Goal: Information Seeking & Learning: Learn about a topic

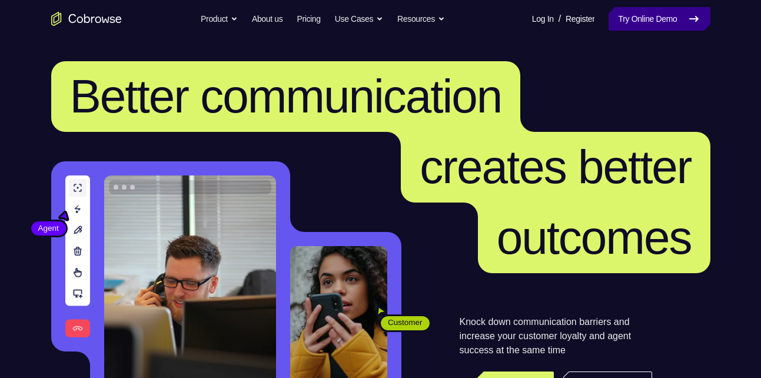
click at [681, 23] on link "Try Online Demo" at bounding box center [658, 19] width 101 height 24
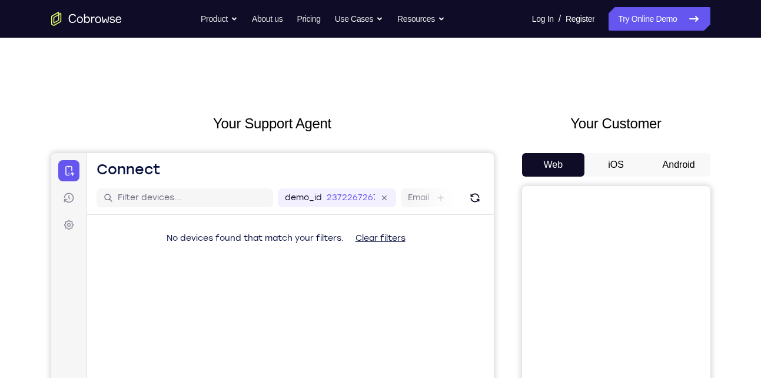
click at [675, 161] on button "Android" at bounding box center [678, 165] width 63 height 24
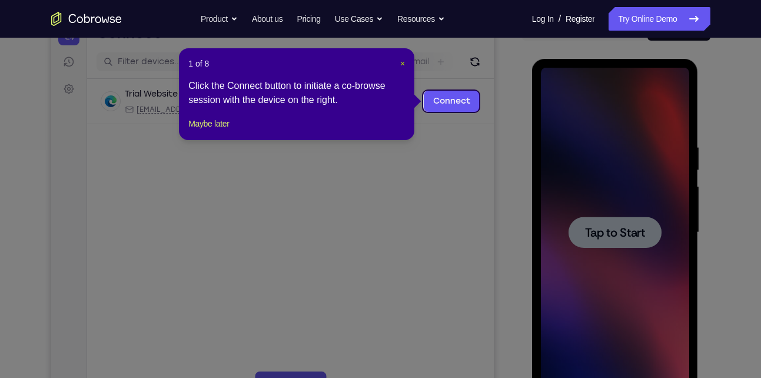
click at [400, 65] on span "×" at bounding box center [402, 63] width 5 height 9
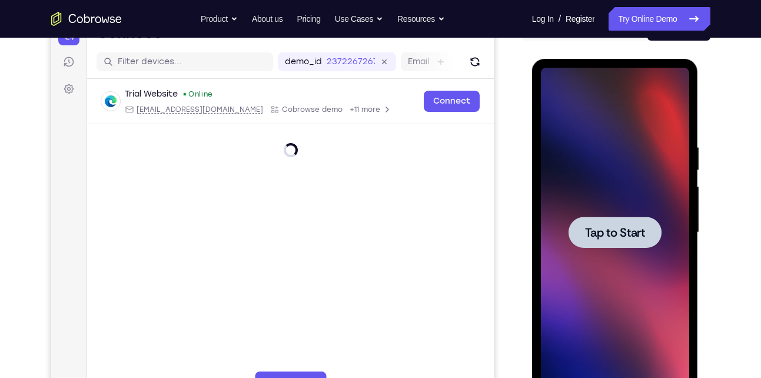
click at [583, 182] on div at bounding box center [615, 232] width 148 height 329
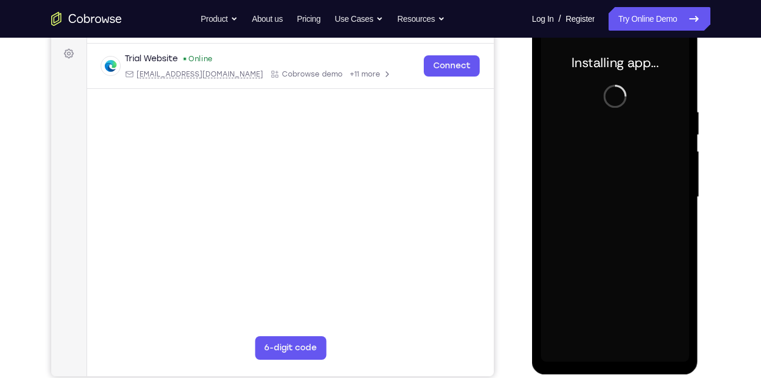
scroll to position [169, 0]
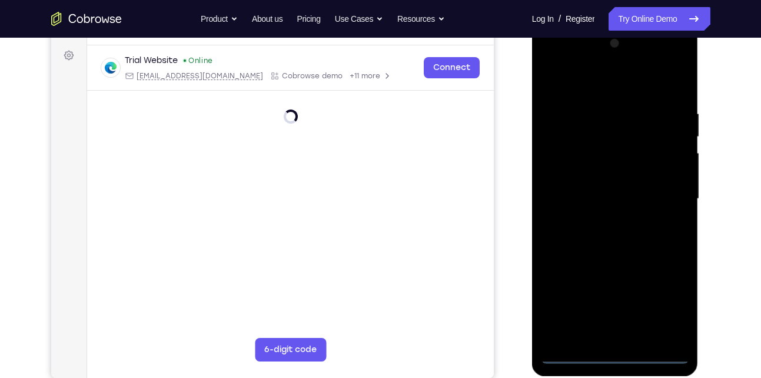
click at [611, 351] on div at bounding box center [615, 198] width 148 height 329
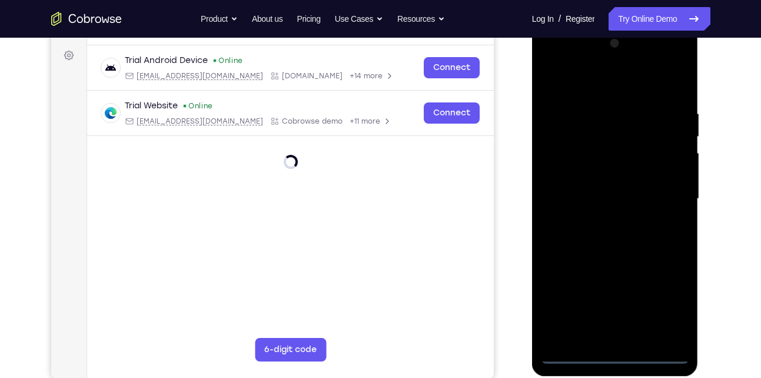
click at [617, 357] on div at bounding box center [615, 198] width 148 height 329
click at [664, 306] on div at bounding box center [615, 198] width 148 height 329
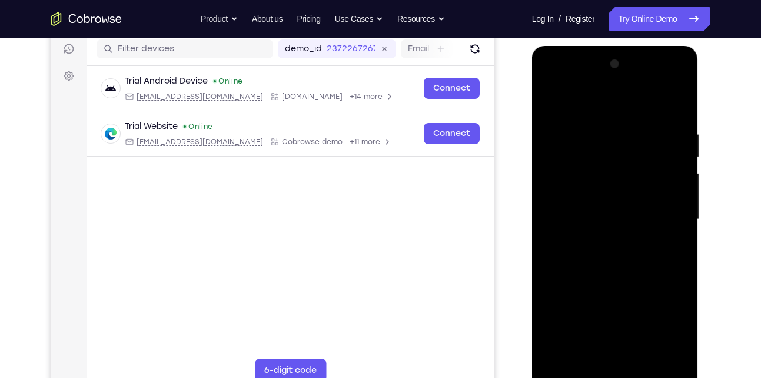
scroll to position [148, 0]
click at [607, 104] on div at bounding box center [615, 219] width 148 height 329
click at [667, 215] on div at bounding box center [615, 219] width 148 height 329
click at [594, 155] on div at bounding box center [615, 219] width 148 height 329
click at [598, 238] on div at bounding box center [615, 219] width 148 height 329
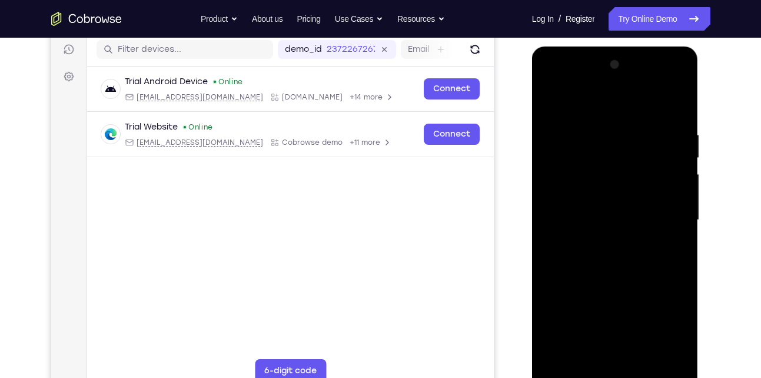
click at [614, 209] on div at bounding box center [615, 219] width 148 height 329
click at [615, 194] on div at bounding box center [615, 219] width 148 height 329
click at [622, 221] on div at bounding box center [615, 219] width 148 height 329
click at [608, 257] on div at bounding box center [615, 219] width 148 height 329
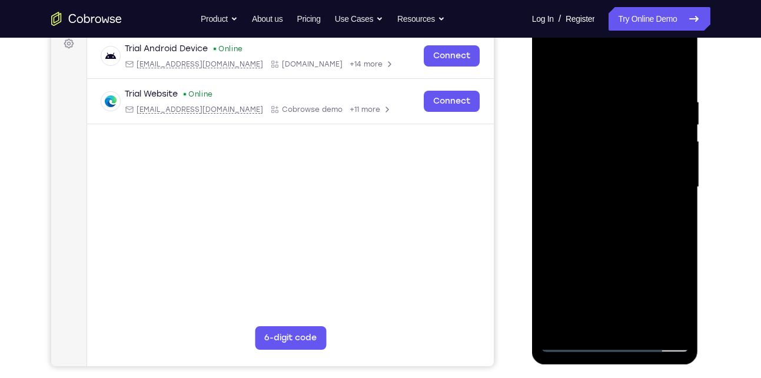
scroll to position [182, 0]
click at [642, 323] on div at bounding box center [615, 186] width 148 height 329
click at [627, 249] on div at bounding box center [615, 186] width 148 height 329
drag, startPoint x: 584, startPoint y: 237, endPoint x: 604, endPoint y: 127, distance: 111.2
click at [604, 127] on div at bounding box center [615, 186] width 148 height 329
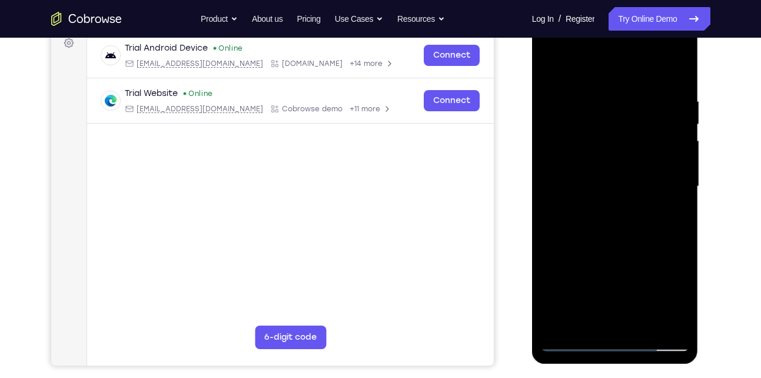
drag, startPoint x: 607, startPoint y: 279, endPoint x: 615, endPoint y: 229, distance: 50.7
click at [615, 229] on div at bounding box center [615, 186] width 148 height 329
click at [580, 231] on div at bounding box center [615, 186] width 148 height 329
drag, startPoint x: 580, startPoint y: 231, endPoint x: 554, endPoint y: 201, distance: 39.6
click at [554, 201] on div at bounding box center [615, 186] width 148 height 329
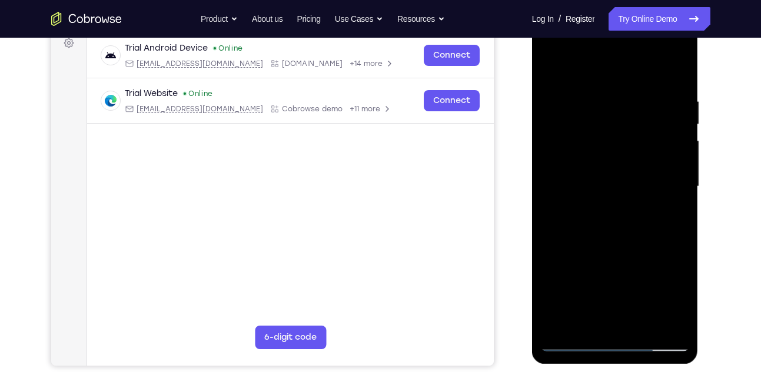
click at [677, 66] on div at bounding box center [615, 186] width 148 height 329
click at [564, 319] on div at bounding box center [615, 186] width 148 height 329
click at [618, 189] on div at bounding box center [615, 186] width 148 height 329
drag, startPoint x: 587, startPoint y: 294, endPoint x: 599, endPoint y: 112, distance: 181.6
click at [599, 112] on div at bounding box center [615, 186] width 148 height 329
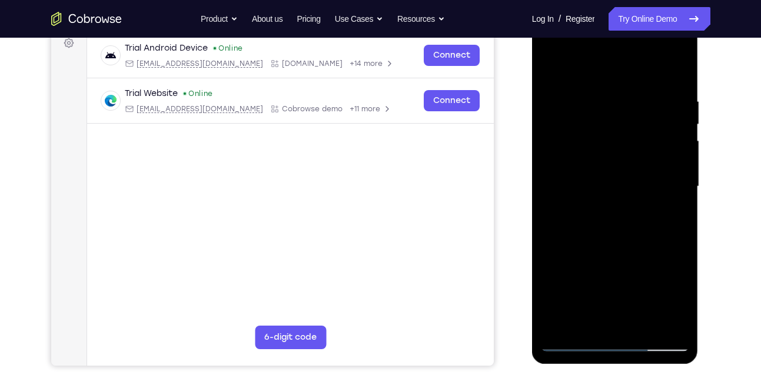
drag, startPoint x: 586, startPoint y: 290, endPoint x: 604, endPoint y: 192, distance: 99.9
click at [604, 192] on div at bounding box center [615, 186] width 148 height 329
drag, startPoint x: 604, startPoint y: 259, endPoint x: 604, endPoint y: 228, distance: 30.6
click at [604, 228] on div at bounding box center [615, 186] width 148 height 329
click at [588, 204] on div at bounding box center [615, 186] width 148 height 329
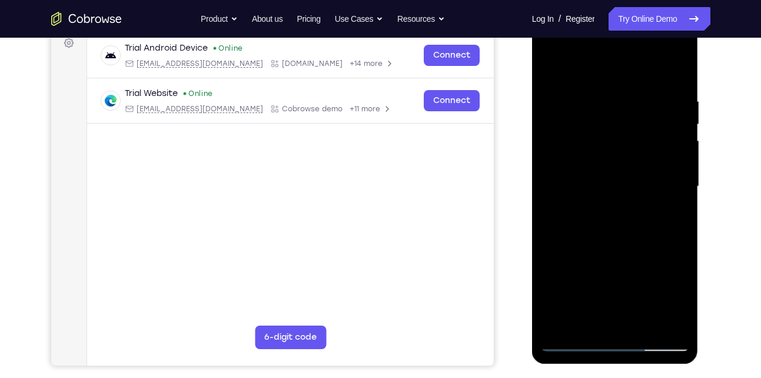
drag, startPoint x: 592, startPoint y: 215, endPoint x: 609, endPoint y: 125, distance: 92.1
click at [609, 125] on div at bounding box center [615, 186] width 148 height 329
drag, startPoint x: 609, startPoint y: 125, endPoint x: 620, endPoint y: 225, distance: 100.6
click at [620, 225] on div at bounding box center [615, 186] width 148 height 329
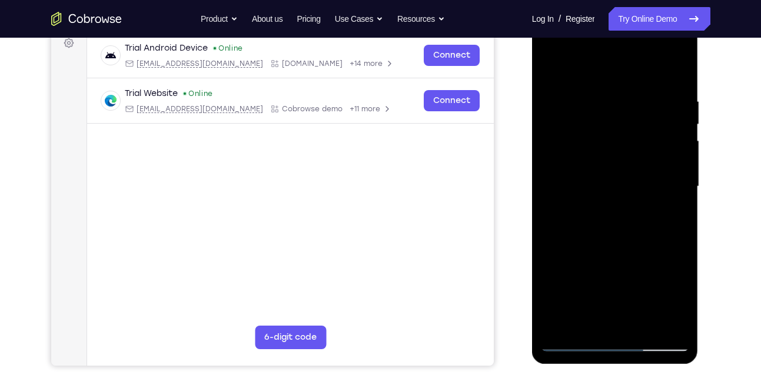
click at [550, 69] on div at bounding box center [615, 186] width 148 height 329
drag, startPoint x: 588, startPoint y: 260, endPoint x: 588, endPoint y: 187, distance: 73.0
click at [588, 187] on div at bounding box center [615, 186] width 148 height 329
drag, startPoint x: 588, startPoint y: 187, endPoint x: 599, endPoint y: 124, distance: 64.5
click at [599, 124] on div at bounding box center [615, 186] width 148 height 329
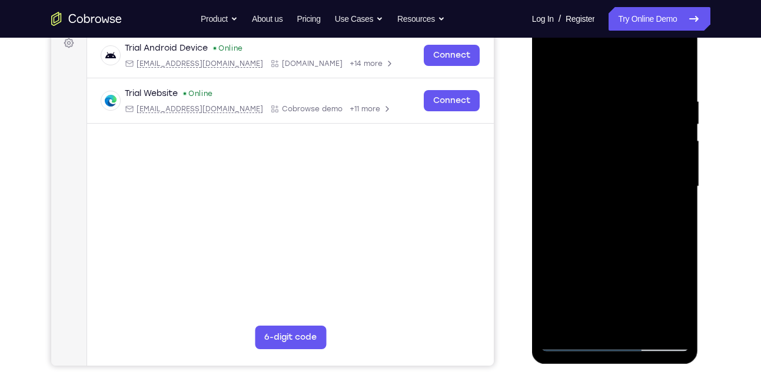
drag, startPoint x: 581, startPoint y: 268, endPoint x: 588, endPoint y: 184, distance: 85.0
click at [588, 184] on div at bounding box center [615, 186] width 148 height 329
drag, startPoint x: 594, startPoint y: 272, endPoint x: 597, endPoint y: 191, distance: 80.7
click at [597, 191] on div at bounding box center [615, 186] width 148 height 329
drag, startPoint x: 598, startPoint y: 261, endPoint x: 615, endPoint y: 185, distance: 77.3
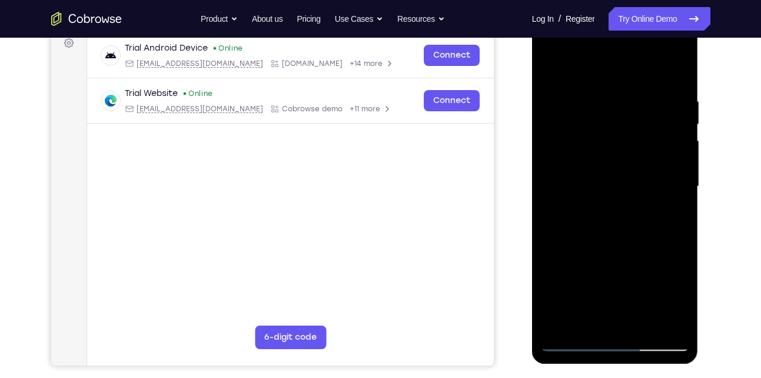
click at [615, 185] on div at bounding box center [615, 186] width 148 height 329
drag, startPoint x: 600, startPoint y: 285, endPoint x: 631, endPoint y: 275, distance: 32.7
click at [631, 275] on div at bounding box center [615, 186] width 148 height 329
click at [604, 254] on div at bounding box center [615, 186] width 148 height 329
click at [581, 67] on div at bounding box center [615, 186] width 148 height 329
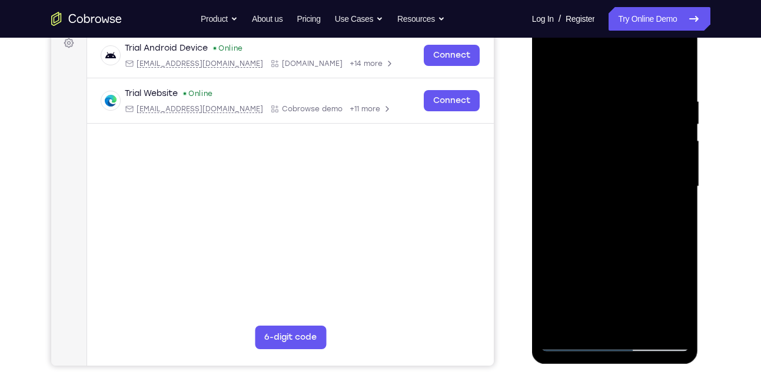
click at [610, 240] on div at bounding box center [615, 186] width 148 height 329
click at [615, 143] on div at bounding box center [615, 186] width 148 height 329
click at [615, 148] on div at bounding box center [615, 186] width 148 height 329
drag, startPoint x: 580, startPoint y: 263, endPoint x: 548, endPoint y: 69, distance: 196.2
click at [548, 69] on div at bounding box center [615, 186] width 148 height 329
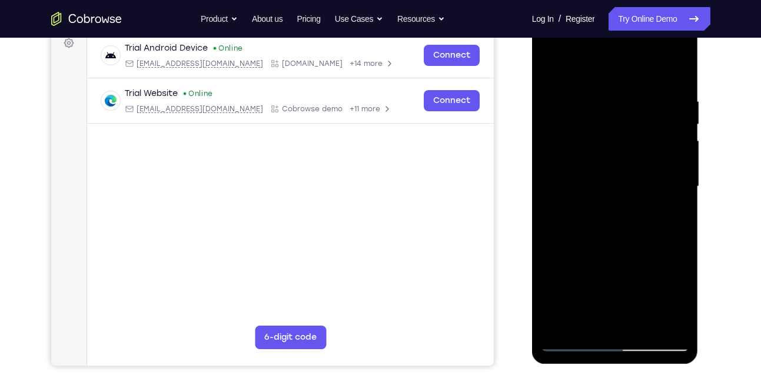
click at [548, 69] on div at bounding box center [615, 186] width 148 height 329
click at [574, 339] on div at bounding box center [615, 186] width 148 height 329
click at [571, 339] on div at bounding box center [615, 186] width 148 height 329
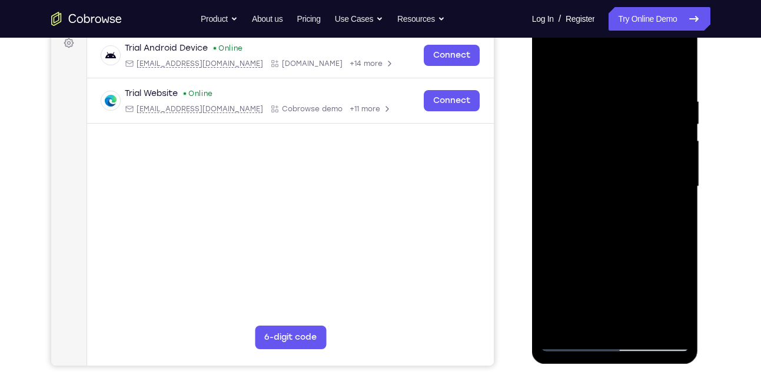
click at [552, 72] on div at bounding box center [615, 186] width 148 height 329
click at [548, 65] on div at bounding box center [615, 186] width 148 height 329
click at [588, 323] on div at bounding box center [615, 186] width 148 height 329
click at [618, 63] on div at bounding box center [615, 186] width 148 height 329
drag, startPoint x: 588, startPoint y: 94, endPoint x: 608, endPoint y: 142, distance: 52.2
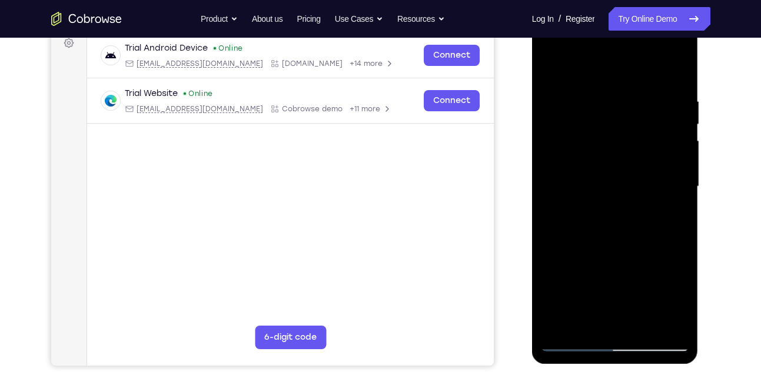
click at [608, 142] on div at bounding box center [615, 186] width 148 height 329
click at [571, 335] on div at bounding box center [615, 186] width 148 height 329
click at [568, 345] on div at bounding box center [615, 186] width 148 height 329
click at [607, 109] on div at bounding box center [615, 186] width 148 height 329
click at [625, 86] on div at bounding box center [615, 186] width 148 height 329
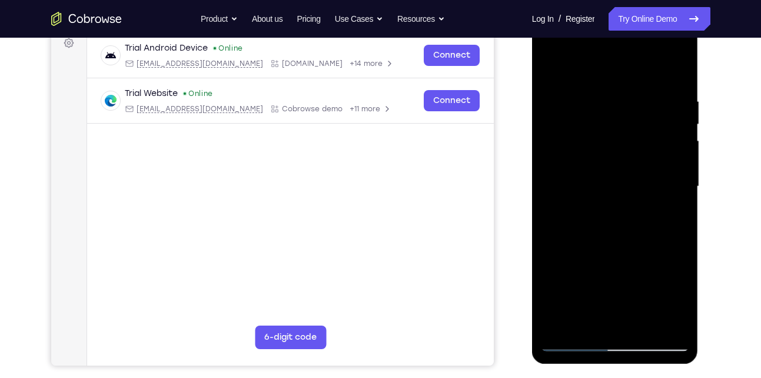
click at [618, 125] on div at bounding box center [615, 186] width 148 height 329
click at [604, 179] on div at bounding box center [615, 186] width 148 height 329
click at [625, 169] on div at bounding box center [615, 186] width 148 height 329
click at [574, 339] on div at bounding box center [615, 186] width 148 height 329
click at [612, 340] on div at bounding box center [615, 186] width 148 height 329
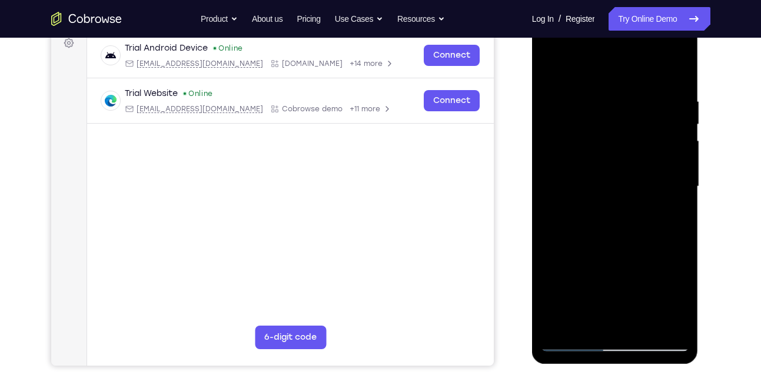
click at [612, 340] on div at bounding box center [615, 186] width 148 height 329
drag, startPoint x: 612, startPoint y: 340, endPoint x: 662, endPoint y: 341, distance: 49.4
click at [662, 341] on div at bounding box center [615, 186] width 148 height 329
drag, startPoint x: 658, startPoint y: 341, endPoint x: 534, endPoint y: 234, distance: 164.8
click at [534, 234] on div at bounding box center [615, 188] width 166 height 351
